Goal: Task Accomplishment & Management: Manage account settings

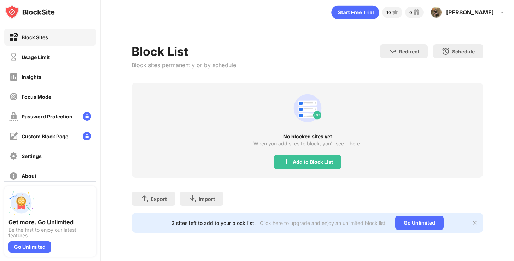
click at [48, 83] on div "Insights" at bounding box center [50, 76] width 92 height 17
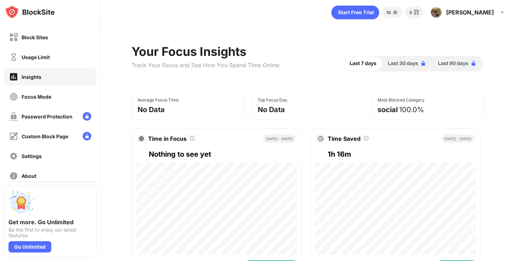
click at [48, 62] on div "Usage Limit" at bounding box center [50, 56] width 92 height 17
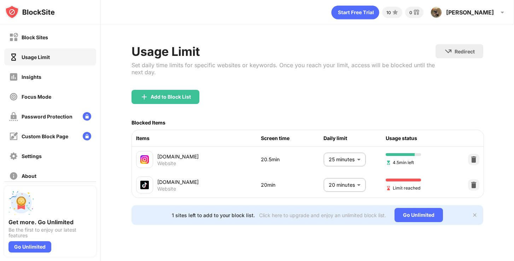
click at [349, 186] on body "Block Sites Usage Limit Insights Focus Mode Password Protection Custom Block Pa…" at bounding box center [257, 130] width 514 height 261
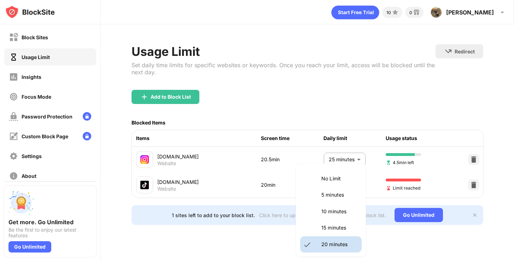
scroll to position [33, 0]
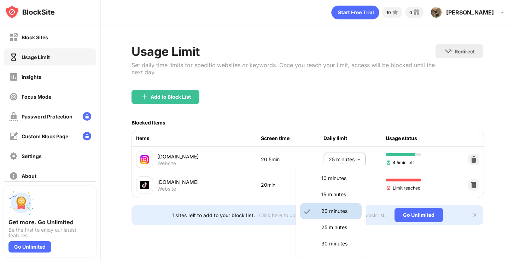
click at [333, 228] on p "25 minutes" at bounding box center [339, 227] width 36 height 8
type input "**"
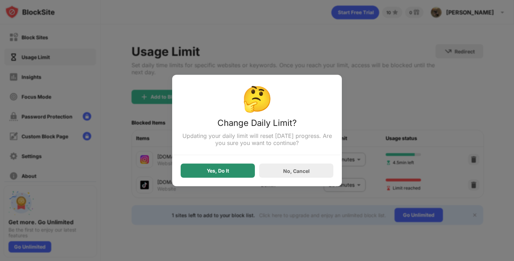
click at [212, 171] on div "Yes, Do It" at bounding box center [218, 171] width 22 height 6
